Goal: Entertainment & Leisure: Consume media (video, audio)

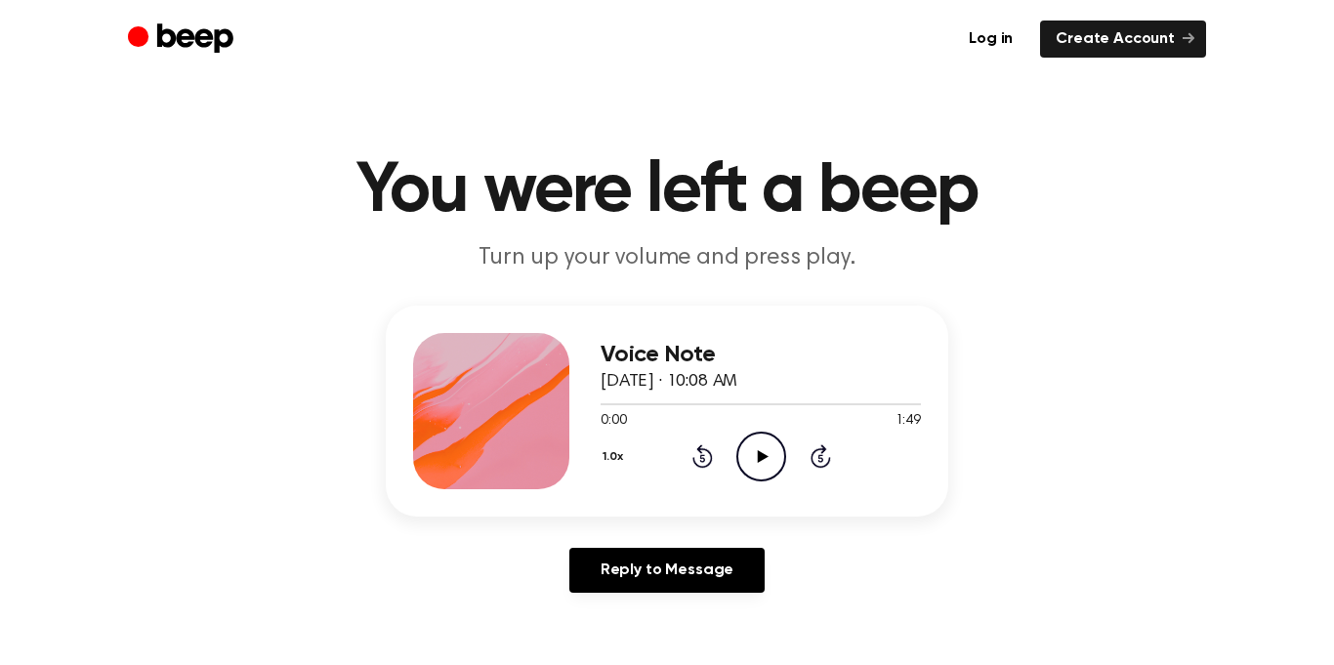
click at [743, 450] on icon "Play Audio" at bounding box center [761, 457] width 50 height 50
click at [755, 465] on icon "Pause Audio" at bounding box center [761, 457] width 50 height 50
click at [762, 464] on icon "Play Audio" at bounding box center [761, 457] width 50 height 50
click at [761, 448] on icon "Play Audio" at bounding box center [761, 457] width 50 height 50
click at [662, 407] on div at bounding box center [760, 403] width 320 height 16
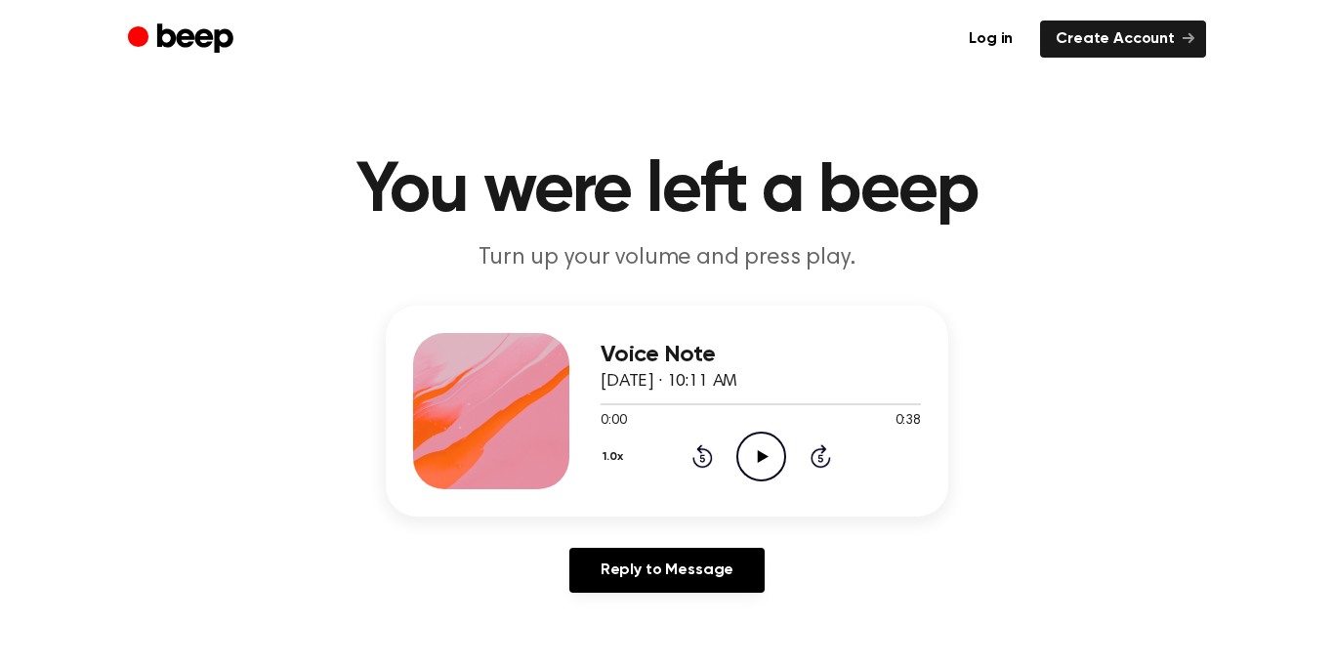
click at [758, 450] on icon at bounding box center [762, 456] width 11 height 13
click at [757, 477] on icon "Pause Audio" at bounding box center [761, 457] width 50 height 50
